Goal: Check status: Check status

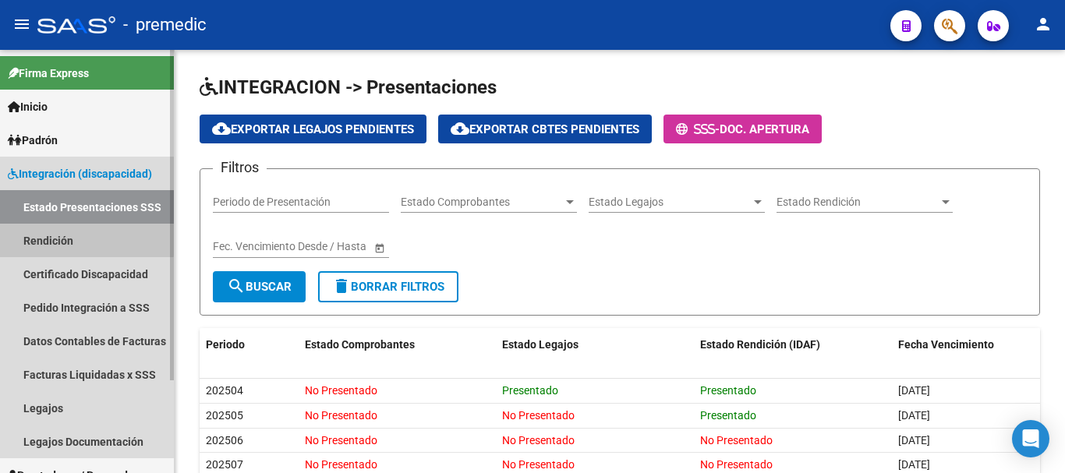
click at [55, 237] on link "Rendición" at bounding box center [87, 241] width 174 height 34
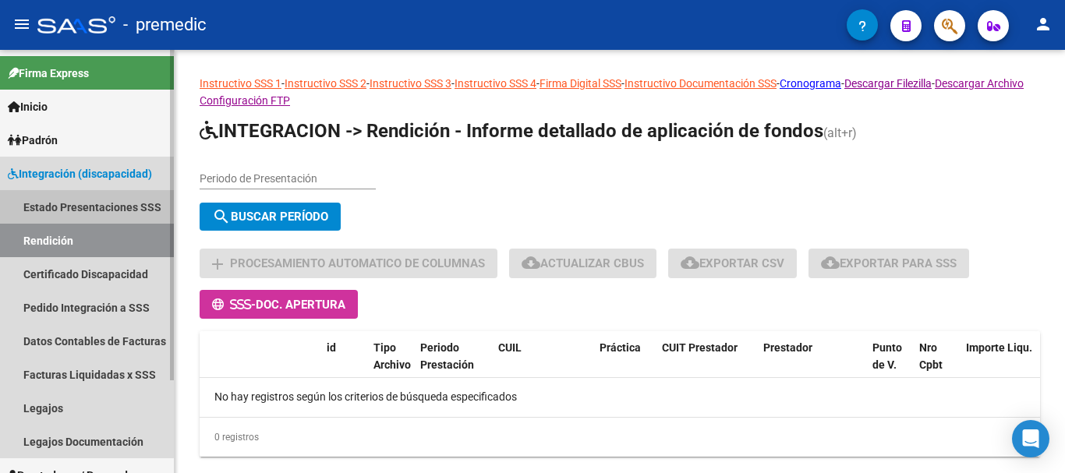
click at [83, 206] on link "Estado Presentaciones SSS" at bounding box center [87, 207] width 174 height 34
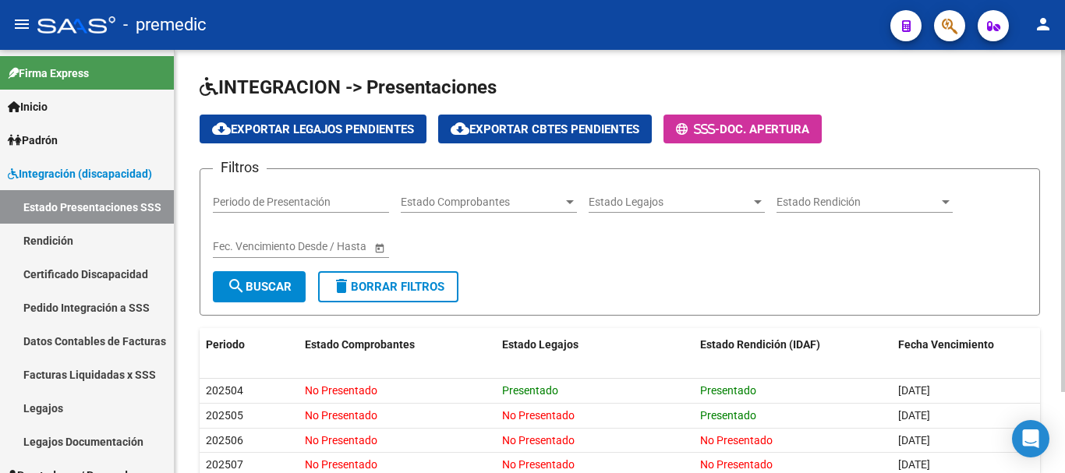
click at [939, 131] on div "cloud_download Exportar Legajos Pendientes cloud_download Exportar Cbtes Pendie…" at bounding box center [620, 129] width 840 height 29
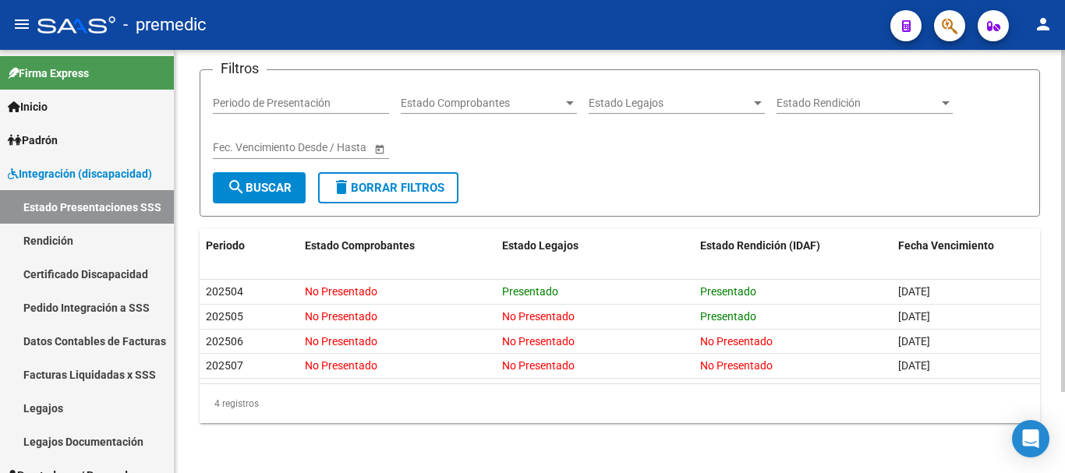
scroll to position [100, 0]
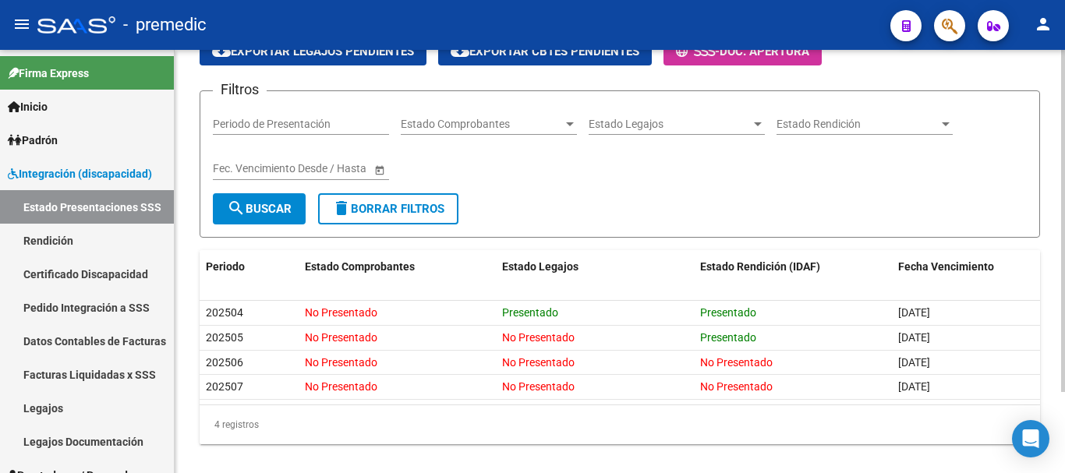
click at [1057, 210] on div "INTEGRACION -> Presentaciones cloud_download Exportar Legajos Pendientes cloud_…" at bounding box center [622, 233] width 894 height 522
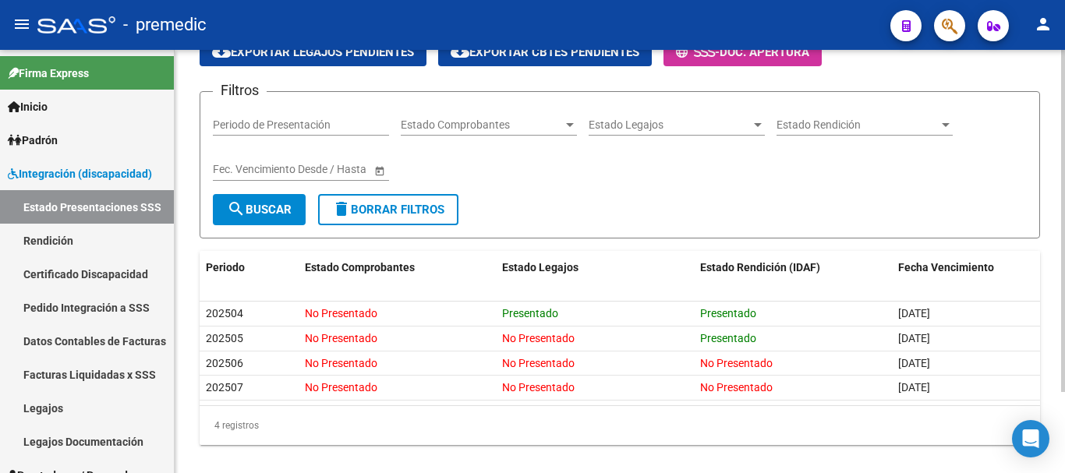
click at [1002, 296] on datatable-header "Periodo Estado Comprobantes Estado Legajos Estado Rendición (IDAF) Fecha Vencim…" at bounding box center [620, 276] width 840 height 51
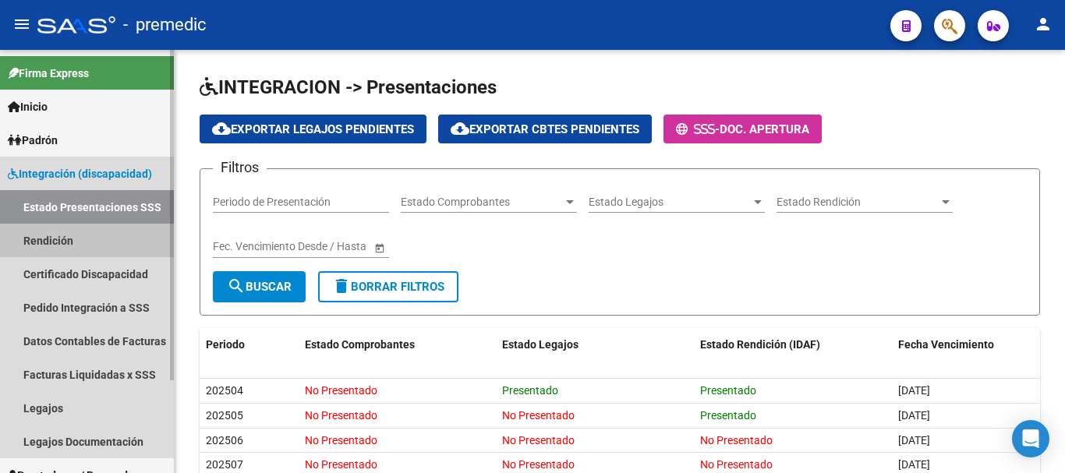
click at [65, 242] on link "Rendición" at bounding box center [87, 241] width 174 height 34
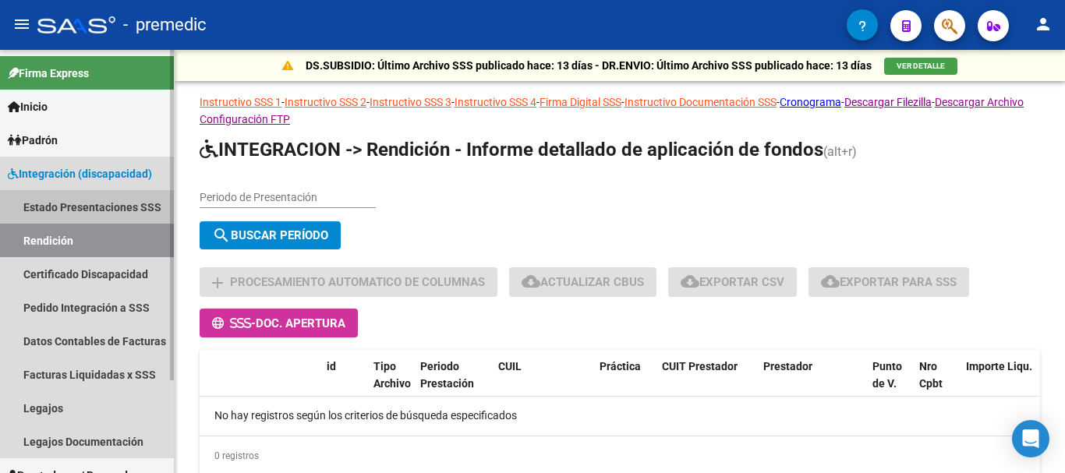
click at [63, 209] on link "Estado Presentaciones SSS" at bounding box center [87, 207] width 174 height 34
